Goal: Find specific page/section: Find specific page/section

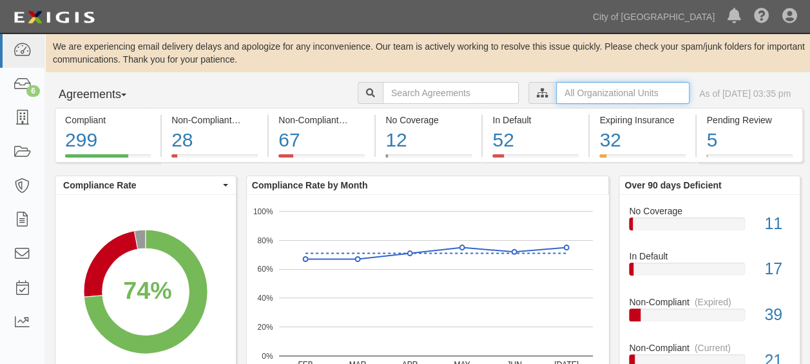
click at [597, 89] on input "text" at bounding box center [622, 93] width 133 height 22
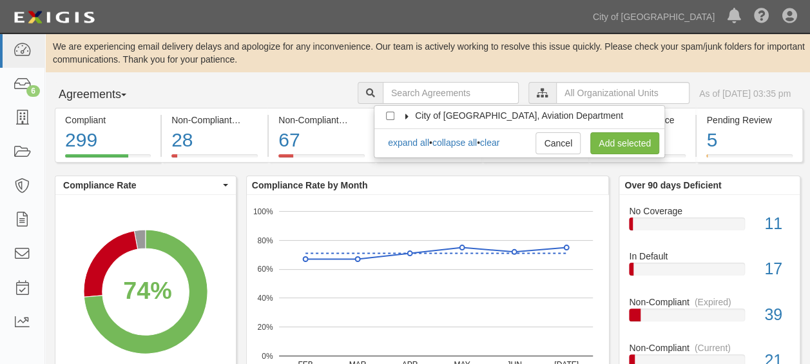
click at [423, 112] on span "City of [GEOGRAPHIC_DATA], Aviation Department" at bounding box center [519, 115] width 208 height 10
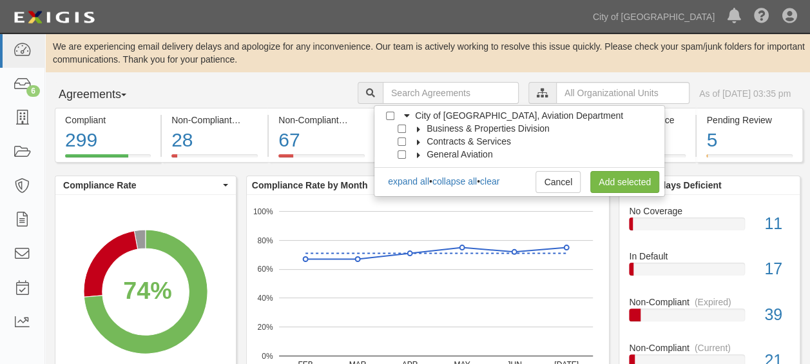
click at [426, 128] on label "Business & Properties Division" at bounding box center [480, 128] width 139 height 13
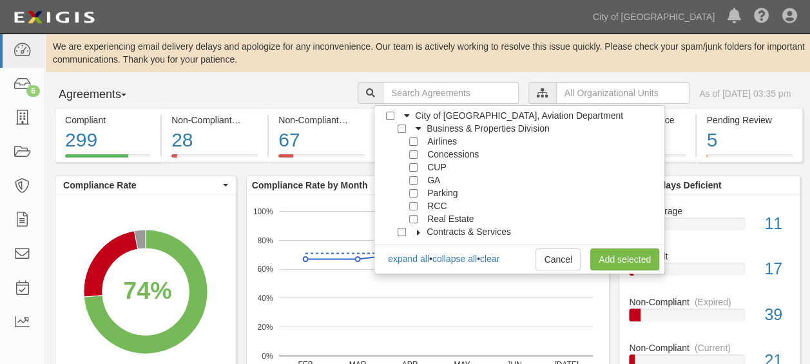
click at [432, 214] on span "Real Estate" at bounding box center [450, 218] width 46 height 10
click at [432, 215] on span "Real Estate" at bounding box center [450, 218] width 46 height 10
click at [417, 218] on input "Real Estate" at bounding box center [413, 219] width 8 height 8
checkbox input "true"
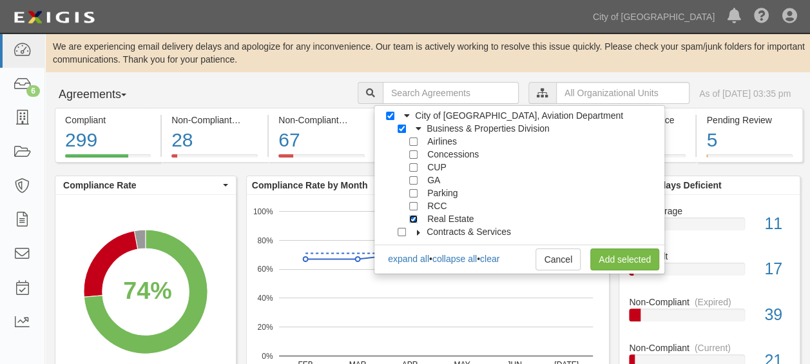
checkbox input "true"
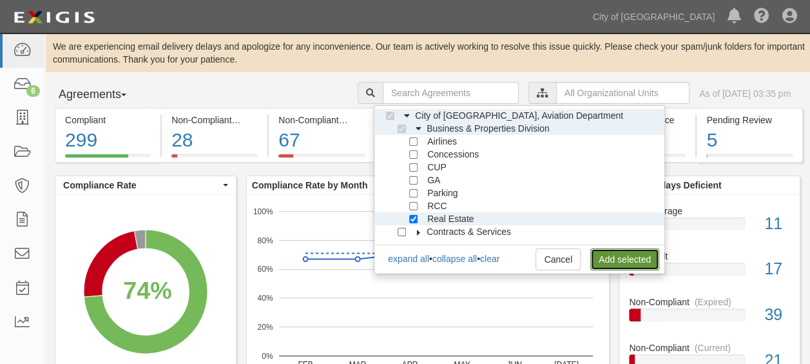
click at [627, 253] on link "Add selected" at bounding box center [624, 259] width 69 height 22
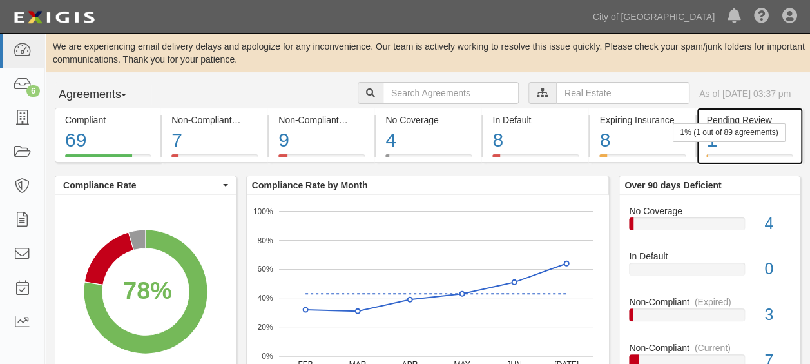
click at [732, 142] on div "1" at bounding box center [749, 140] width 86 height 28
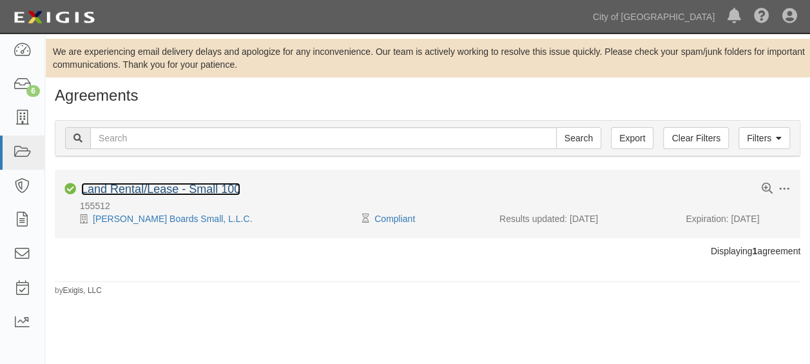
click at [125, 188] on link "Land Rental/Lease - Small 100" at bounding box center [160, 188] width 159 height 13
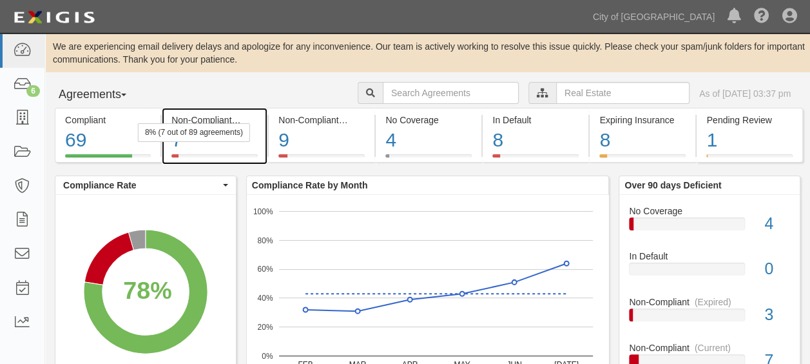
click at [209, 144] on div "7" at bounding box center [214, 140] width 86 height 28
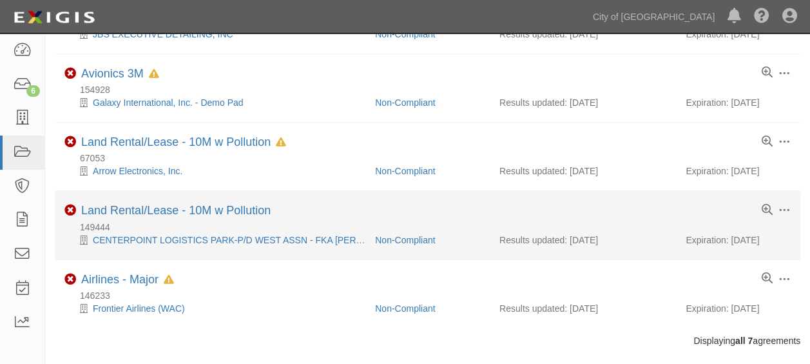
scroll to position [322, 0]
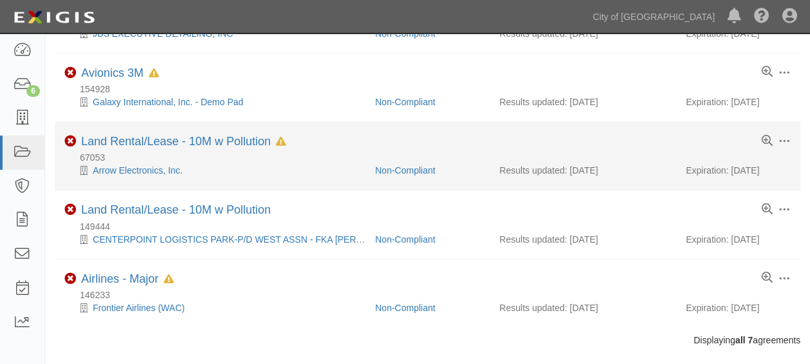
click at [649, 169] on div "Results updated: 06/19/2025" at bounding box center [583, 170] width 167 height 13
click at [460, 184] on li "Toggle Agreement Dropdown Edit Log activity Add task Send message Archive Non-C…" at bounding box center [428, 156] width 746 height 68
click at [500, 131] on li "Toggle Agreement Dropdown Edit Log activity Add task Send message Archive Non-C…" at bounding box center [428, 156] width 746 height 68
